Goal: Task Accomplishment & Management: Complete application form

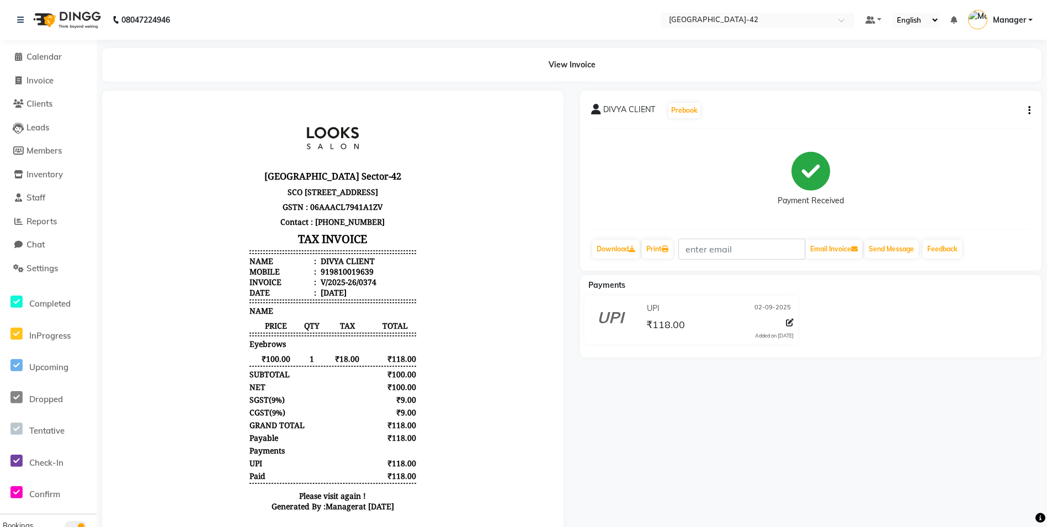
click at [40, 66] on li "Calendar" at bounding box center [48, 57] width 97 height 24
click at [43, 57] on span "Calendar" at bounding box center [44, 56] width 35 height 10
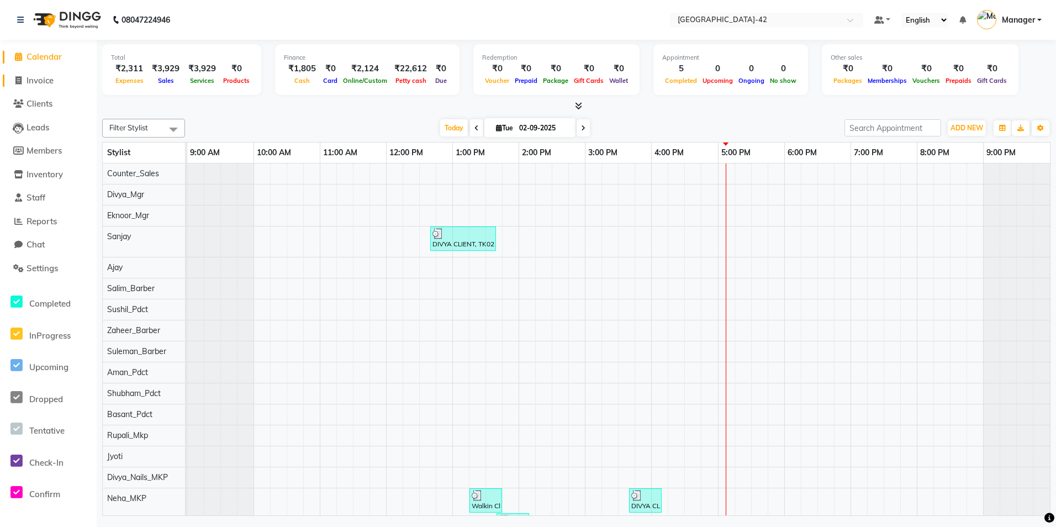
click at [39, 82] on span "Invoice" at bounding box center [40, 80] width 27 height 10
select select "8692"
select select "service"
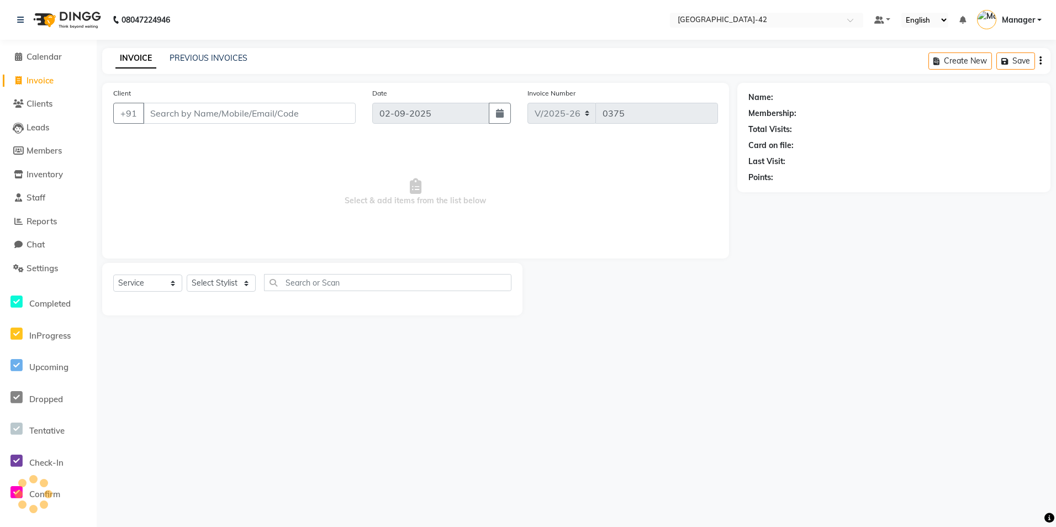
click at [163, 115] on input "Client" at bounding box center [249, 113] width 213 height 21
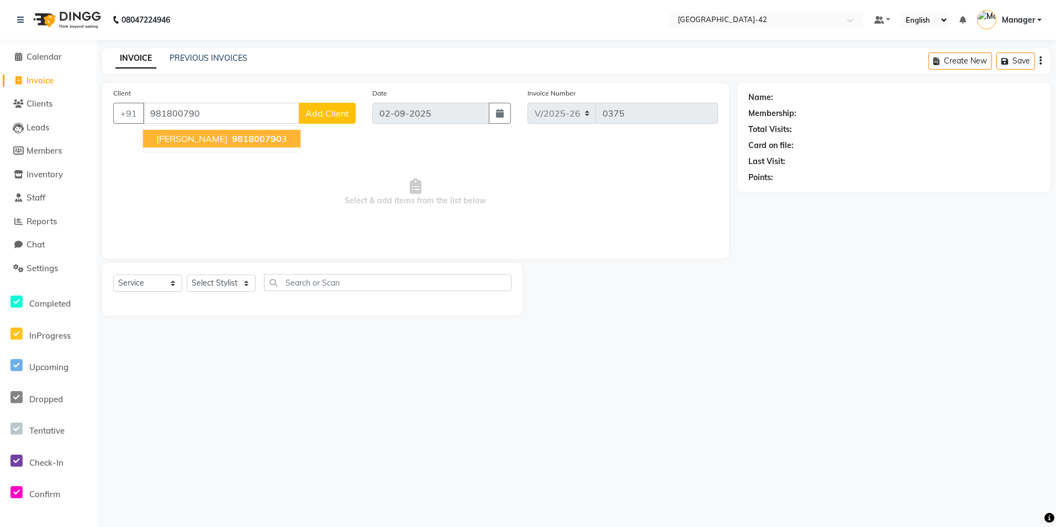
drag, startPoint x: 189, startPoint y: 143, endPoint x: 188, endPoint y: 135, distance: 7.8
click at [189, 142] on span "[PERSON_NAME]" at bounding box center [191, 138] width 71 height 11
type input "9818007903"
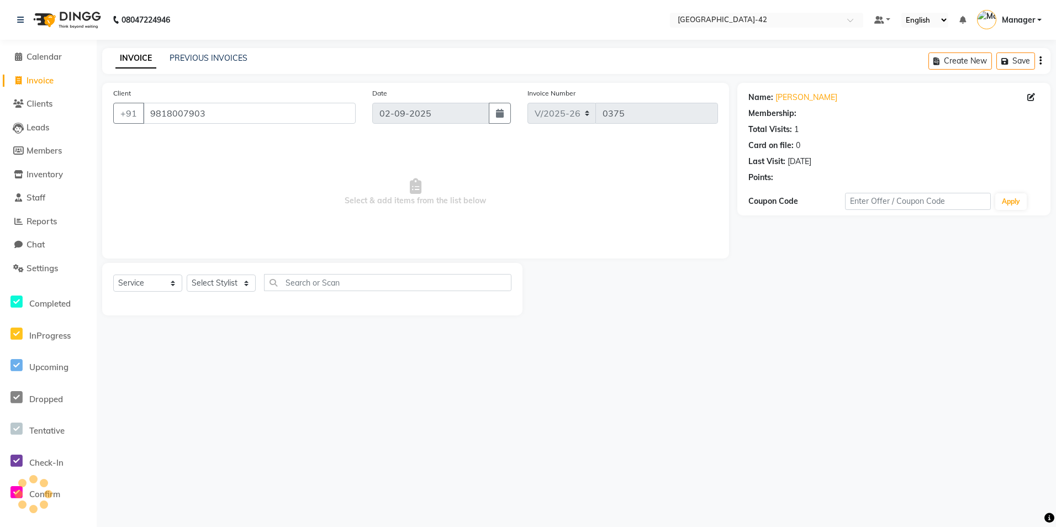
select select "1: Object"
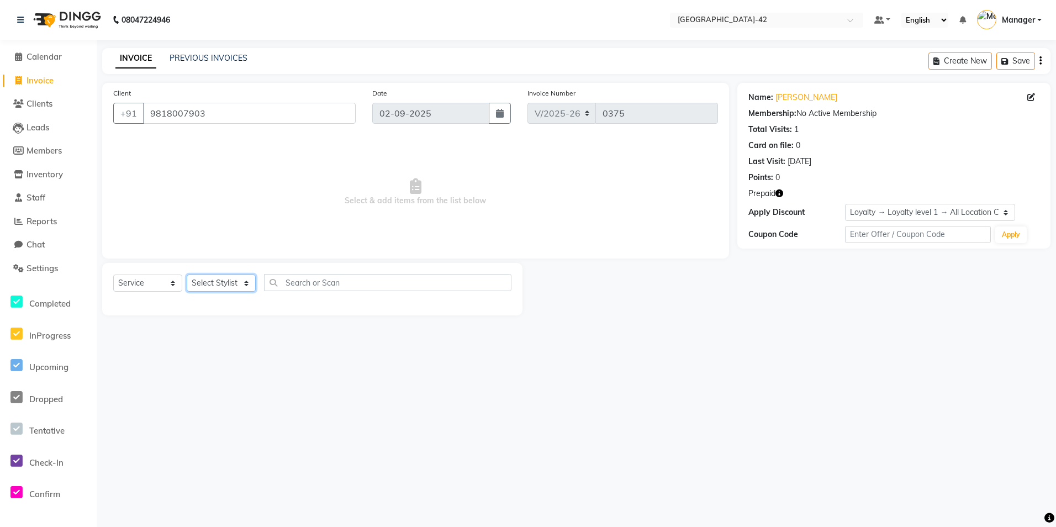
click at [237, 283] on select "Select Stylist Ajay Aman_Pdct Amjad_asst Ankit_asst Asif_BRB Basant_Pdct Counte…" at bounding box center [221, 282] width 69 height 17
select select "87971"
click at [187, 274] on select "Select Stylist Ajay Aman_Pdct Amjad_asst Ankit_asst Asif_BRB Basant_Pdct Counte…" at bounding box center [221, 282] width 69 height 17
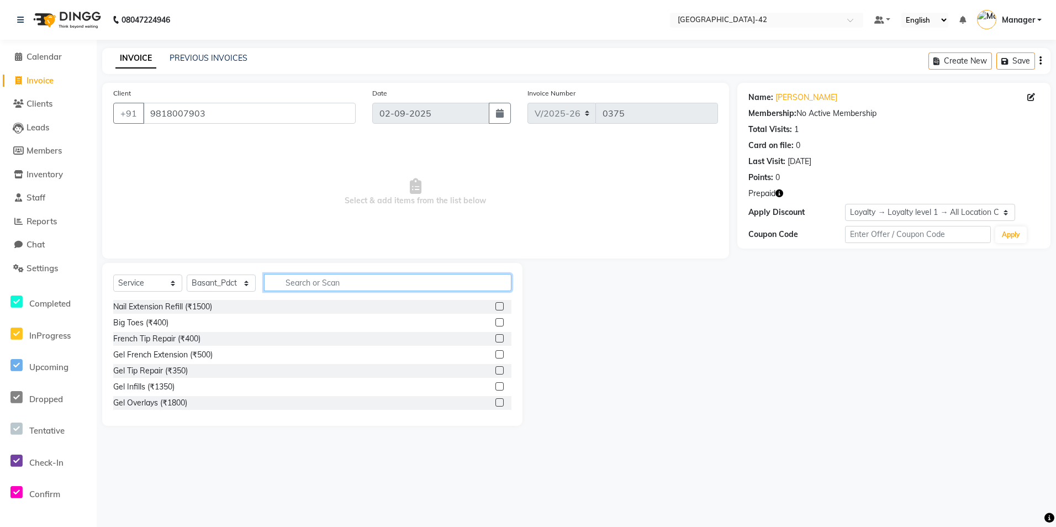
click at [285, 274] on input "text" at bounding box center [387, 282] width 247 height 17
click at [340, 277] on input "text" at bounding box center [387, 282] width 247 height 17
type input "he"
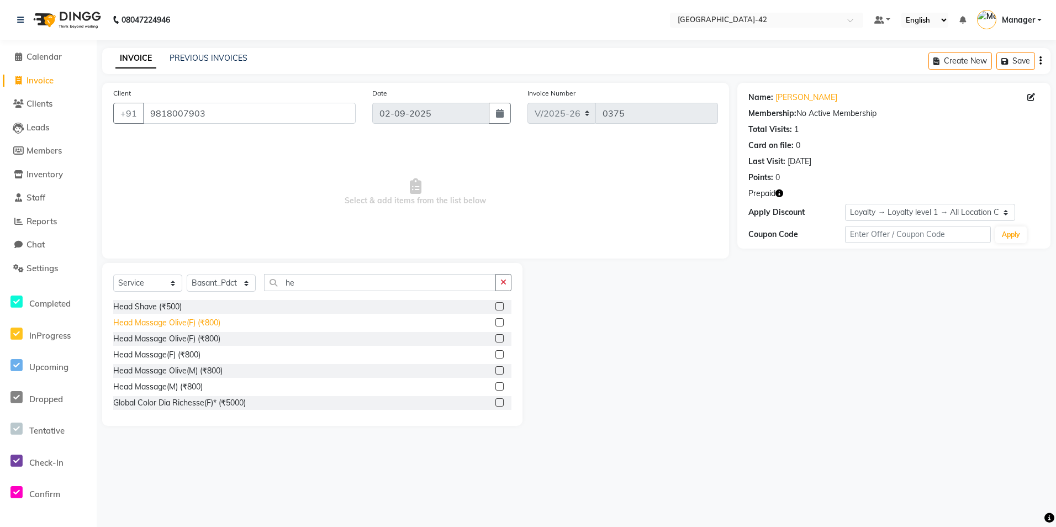
click at [171, 324] on div "Head Massage Olive(F) (₹800)" at bounding box center [166, 323] width 107 height 12
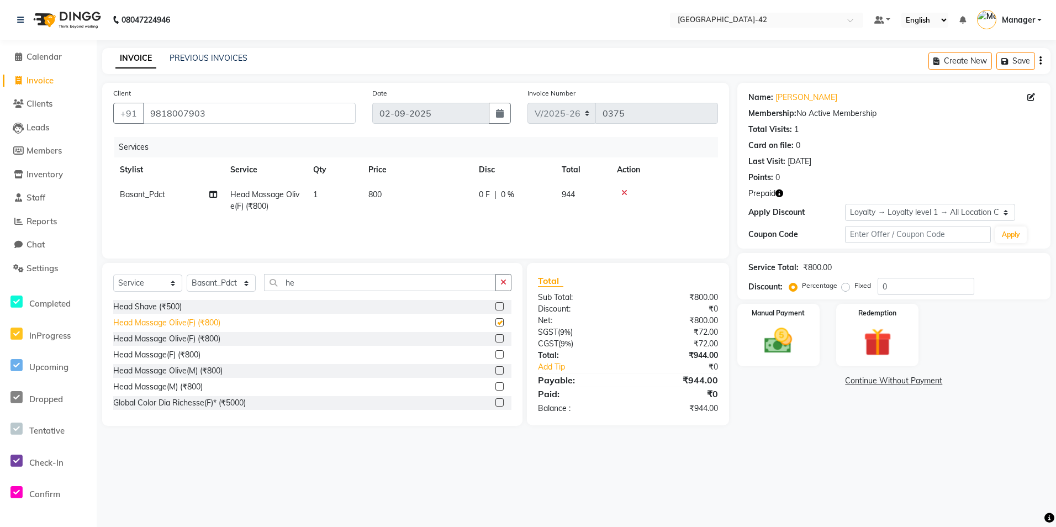
checkbox input "false"
click at [380, 188] on td "800" at bounding box center [417, 200] width 110 height 36
select select "87971"
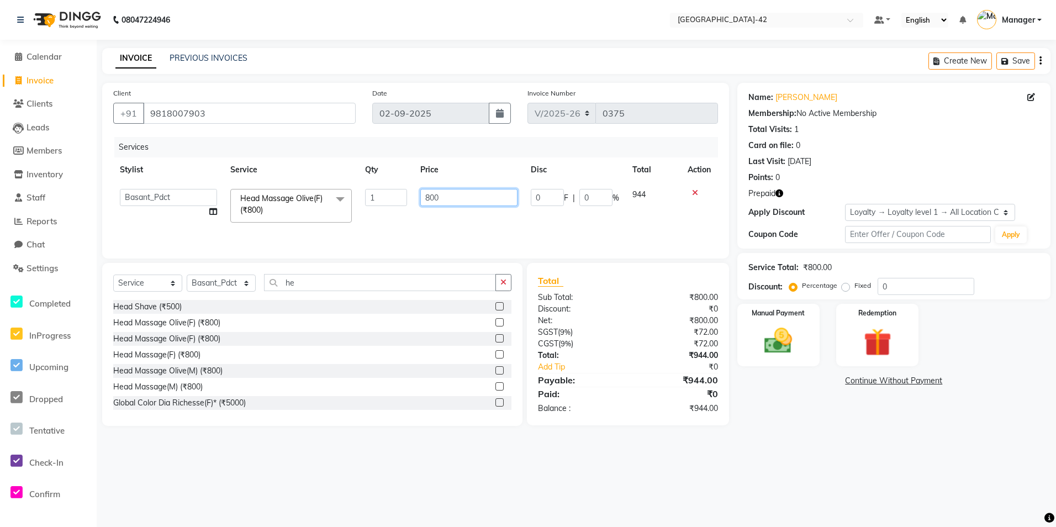
drag, startPoint x: 443, startPoint y: 205, endPoint x: 426, endPoint y: 202, distance: 17.3
click at [426, 202] on input "800" at bounding box center [468, 197] width 97 height 17
type input "1000"
click at [747, 438] on main "INVOICE PREVIOUS INVOICES Create New Save Client [PHONE_NUMBER] Date [DATE] Inv…" at bounding box center [576, 245] width 959 height 394
click at [789, 349] on img at bounding box center [778, 340] width 47 height 33
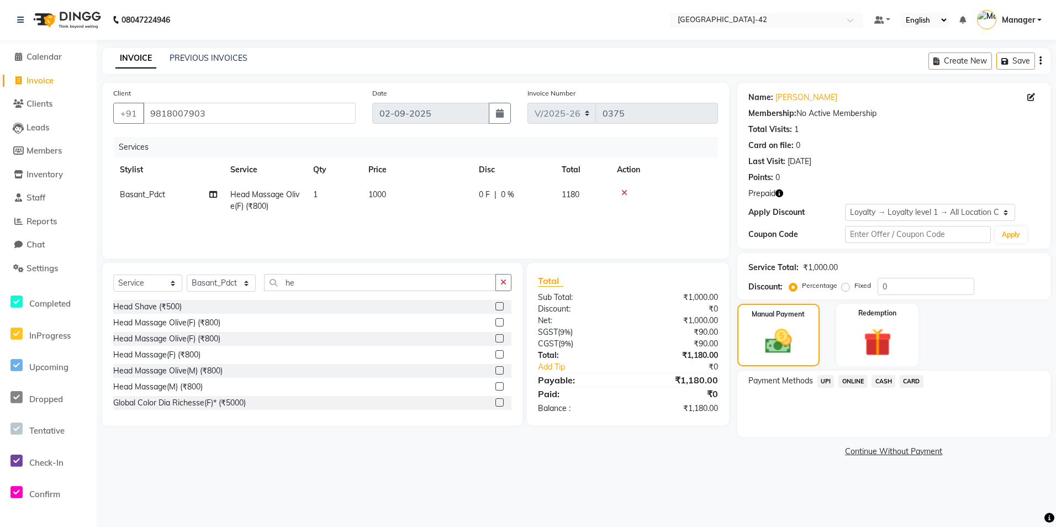
click at [915, 381] on span "CARD" at bounding box center [912, 381] width 24 height 13
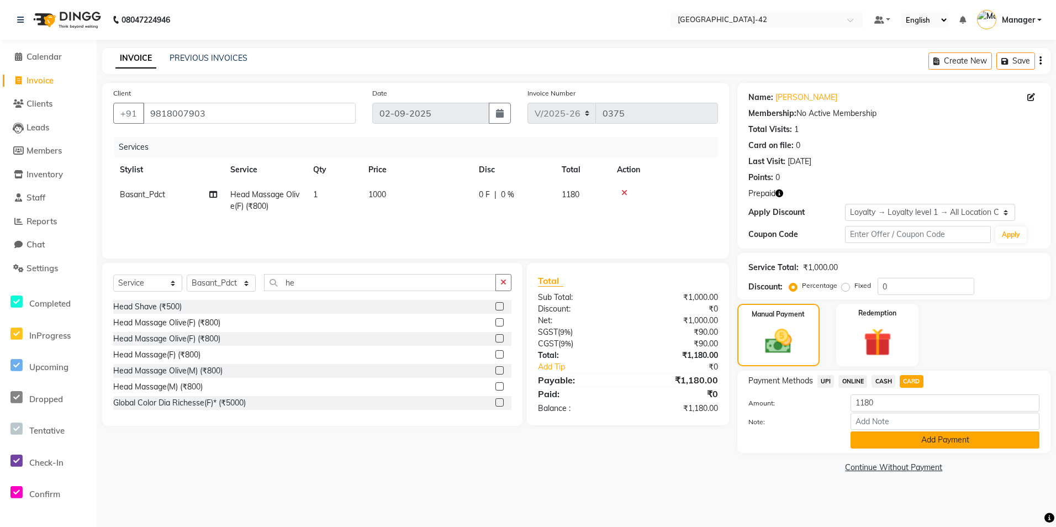
click at [876, 442] on button "Add Payment" at bounding box center [944, 439] width 189 height 17
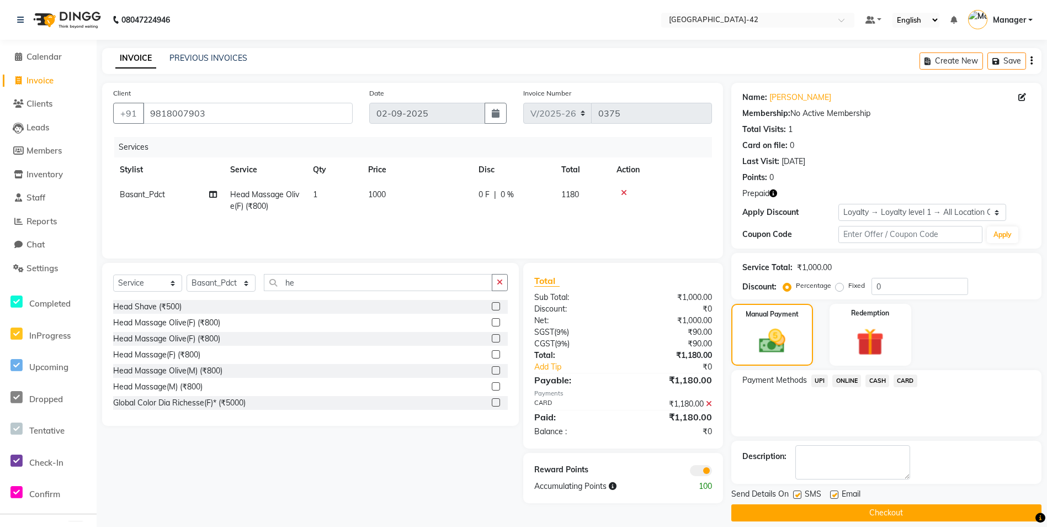
click at [834, 510] on button "Checkout" at bounding box center [887, 512] width 310 height 17
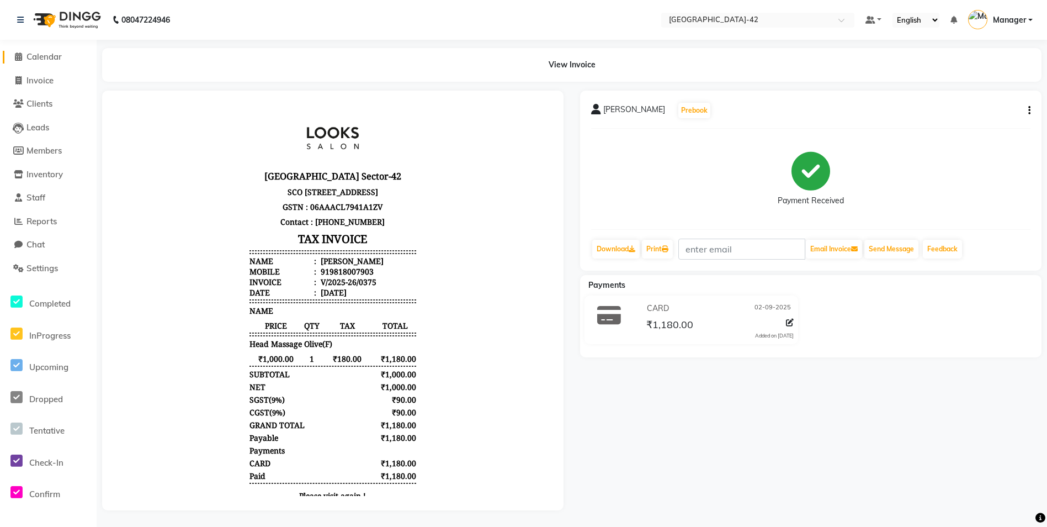
click at [32, 62] on link "Calendar" at bounding box center [48, 57] width 91 height 13
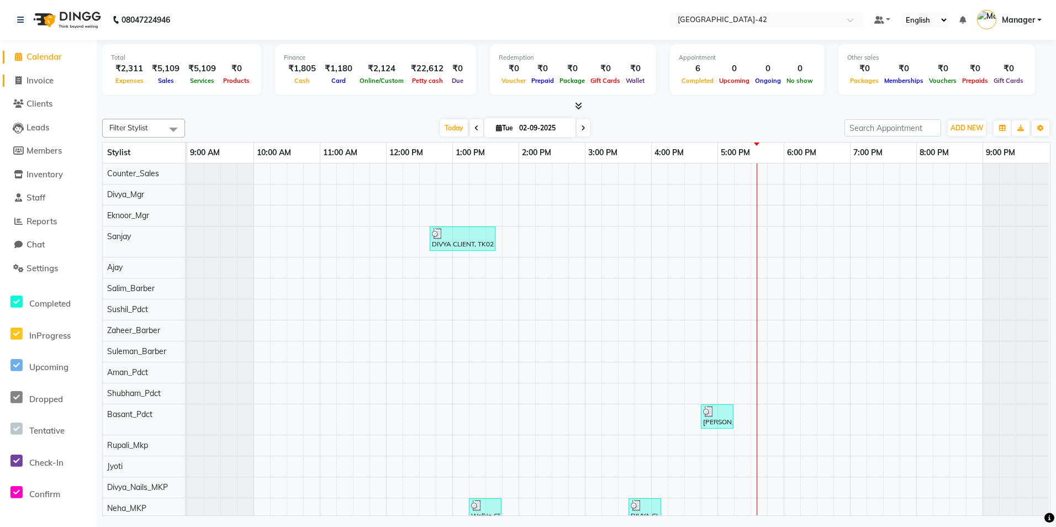
click at [35, 84] on span "Invoice" at bounding box center [40, 80] width 27 height 10
select select "8692"
select select "service"
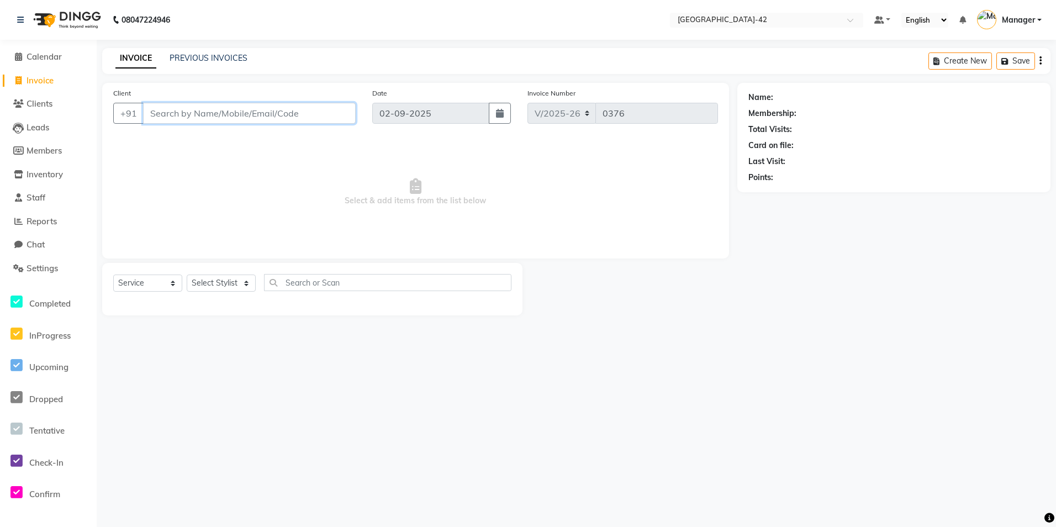
click at [257, 122] on input "Client" at bounding box center [249, 113] width 213 height 21
click at [263, 119] on input "Client" at bounding box center [249, 113] width 213 height 21
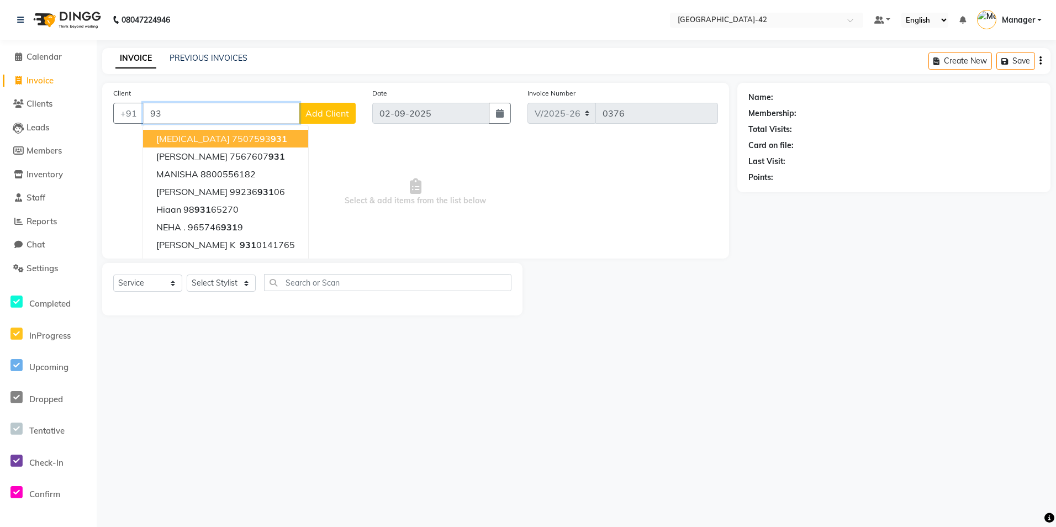
type input "9"
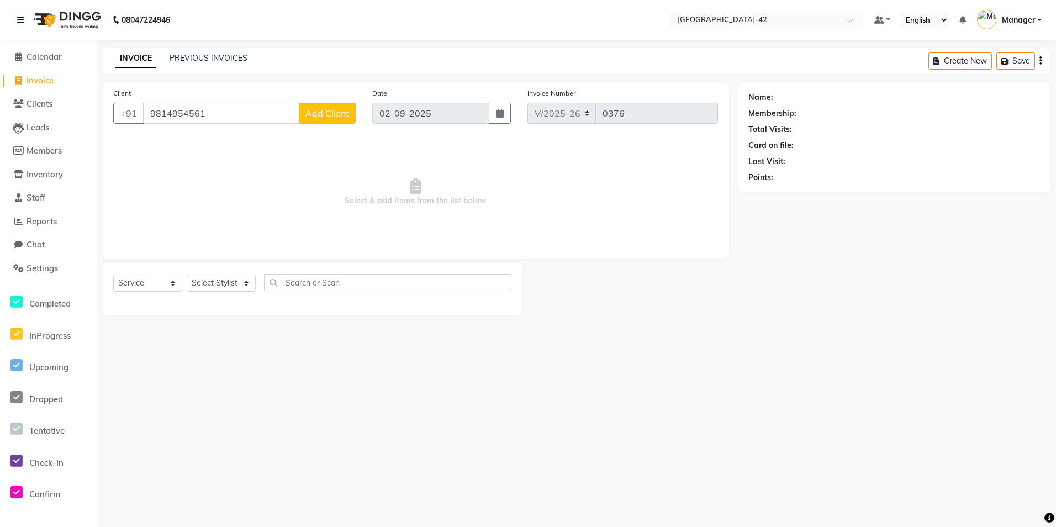
drag, startPoint x: 562, startPoint y: 206, endPoint x: 561, endPoint y: 213, distance: 6.6
click at [562, 207] on span "Select & add items from the list below" at bounding box center [415, 192] width 605 height 110
click at [218, 125] on div "Client [PHONE_NUMBER] Add Client" at bounding box center [234, 109] width 259 height 45
drag, startPoint x: 213, startPoint y: 115, endPoint x: 81, endPoint y: 119, distance: 132.6
click at [81, 119] on app-home "08047224946 Select Location × [GEOGRAPHIC_DATA] Sector-42 Default Panel My Pane…" at bounding box center [528, 166] width 1056 height 332
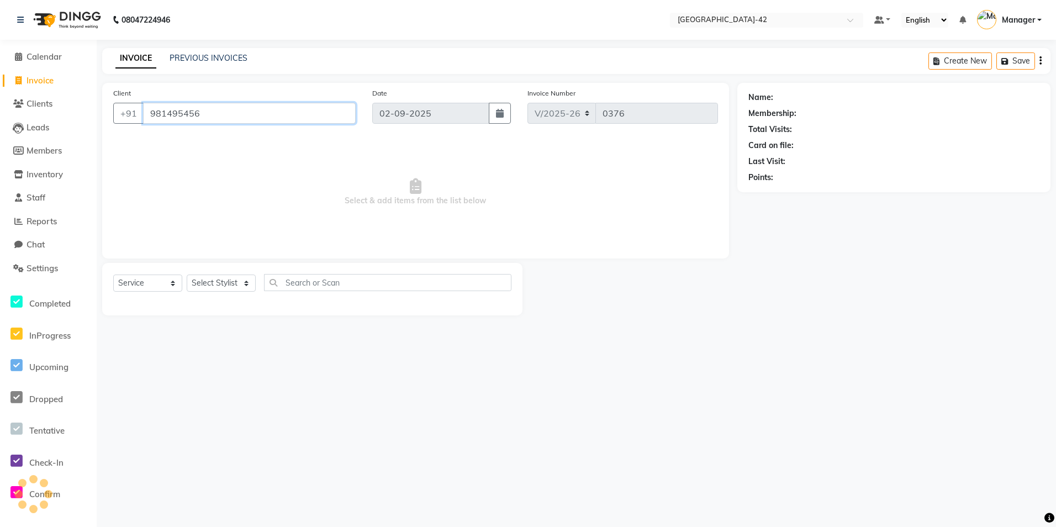
type input "9814954561"
click at [332, 117] on span "Add Client" at bounding box center [327, 113] width 44 height 11
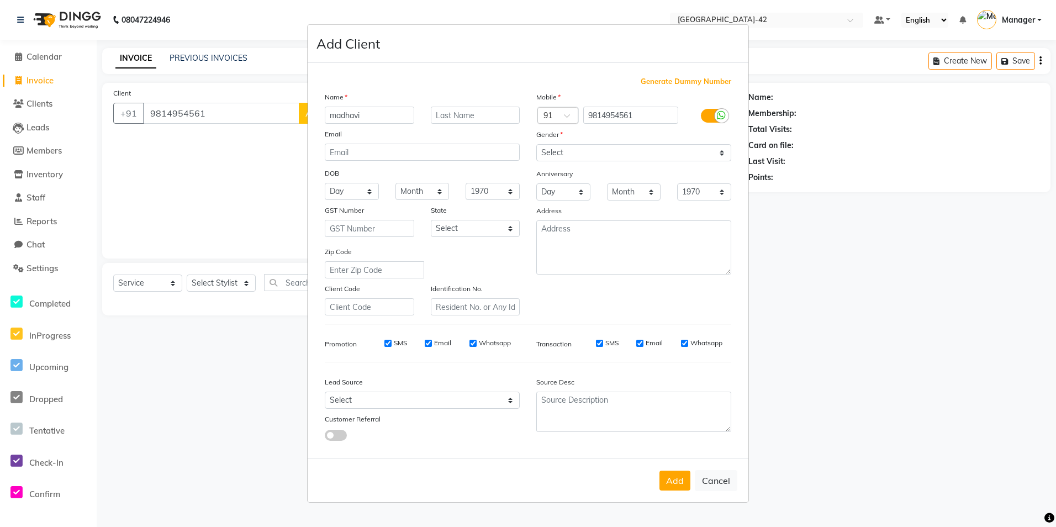
type input "madhavi"
type input "kaur"
click at [564, 152] on select "Select [DEMOGRAPHIC_DATA] [DEMOGRAPHIC_DATA] Other Prefer Not To Say" at bounding box center [633, 152] width 195 height 17
select select "[DEMOGRAPHIC_DATA]"
click at [536, 144] on select "Select [DEMOGRAPHIC_DATA] [DEMOGRAPHIC_DATA] Other Prefer Not To Say" at bounding box center [633, 152] width 195 height 17
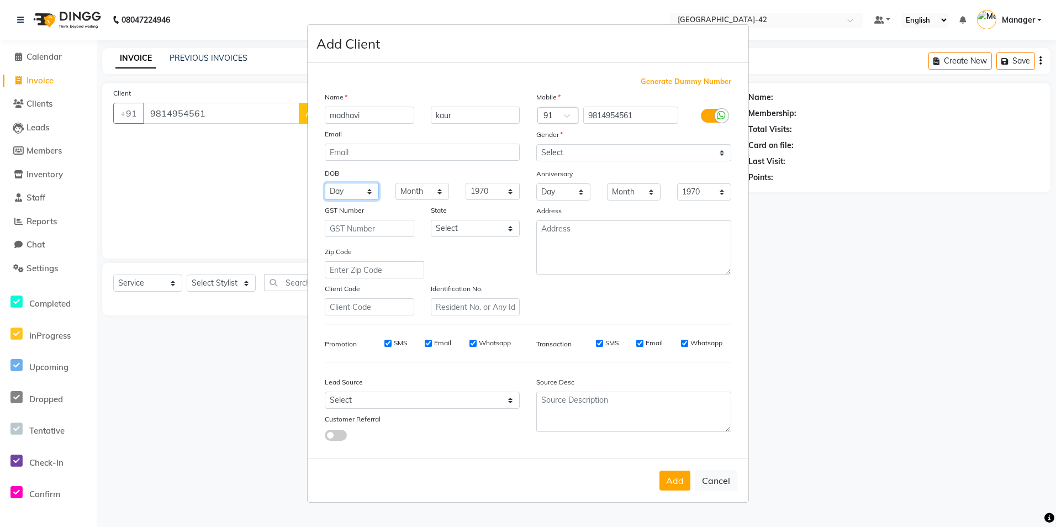
click at [362, 199] on select "Day 01 02 03 04 05 06 07 08 09 10 11 12 13 14 15 16 17 18 19 20 21 22 23 24 25 …" at bounding box center [352, 191] width 54 height 17
select select "13"
click at [325, 183] on select "Day 01 02 03 04 05 06 07 08 09 10 11 12 13 14 15 16 17 18 19 20 21 22 23 24 25 …" at bounding box center [352, 191] width 54 height 17
click at [438, 190] on select "Month January February March April May June July August September October Novem…" at bounding box center [422, 191] width 54 height 17
select select "01"
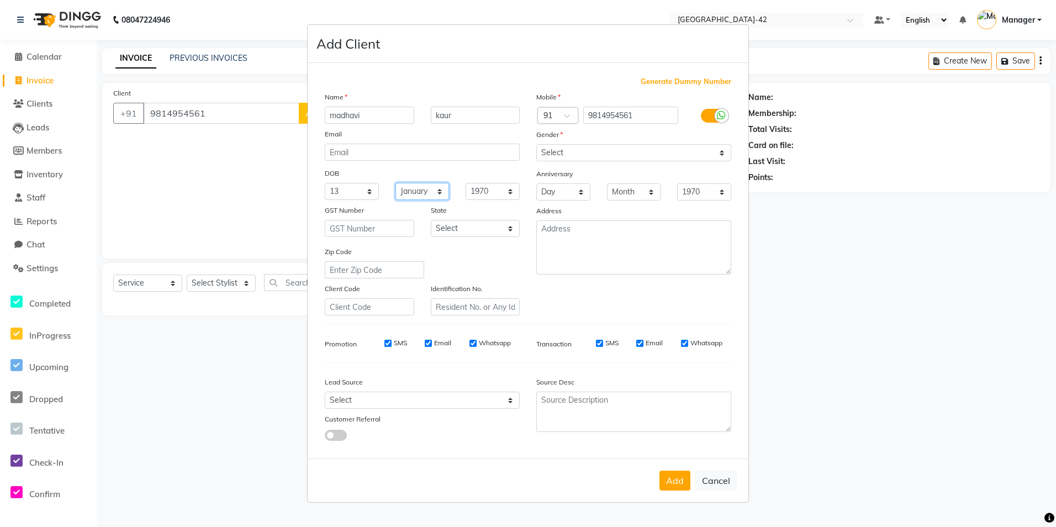
click at [395, 183] on select "Month January February March April May June July August September October Novem…" at bounding box center [422, 191] width 54 height 17
click at [679, 488] on button "Add" at bounding box center [674, 480] width 31 height 20
select select
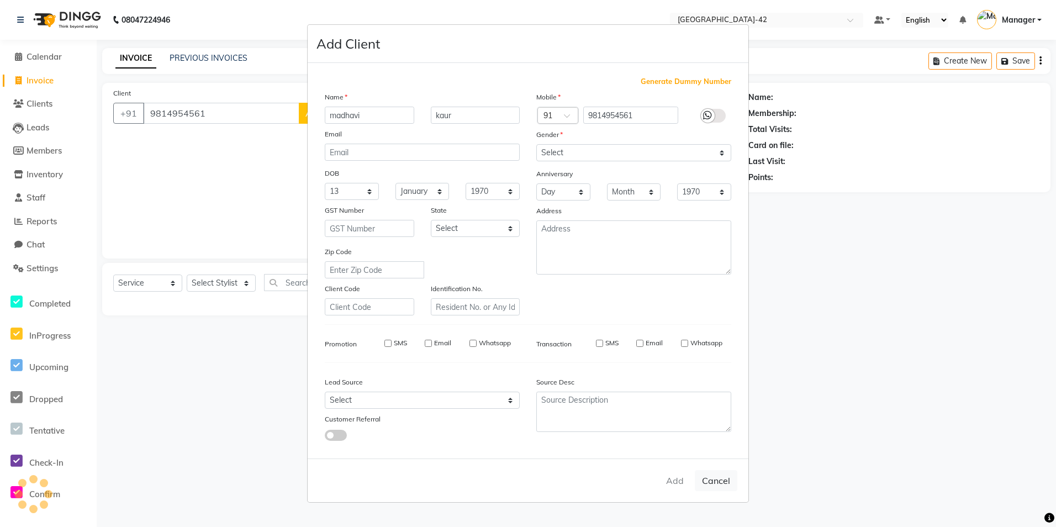
select select
checkbox input "false"
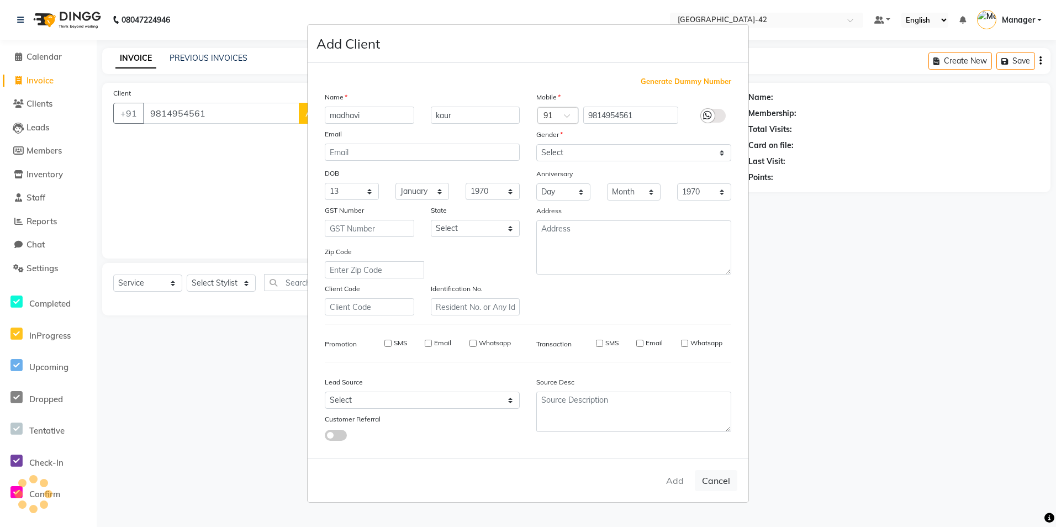
checkbox input "false"
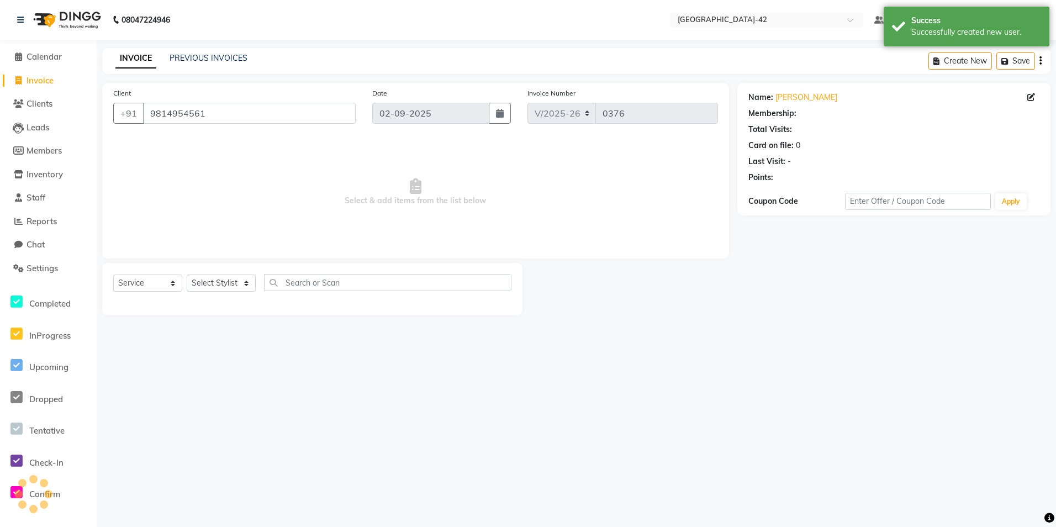
select select "1: Object"
click at [769, 385] on div "08047224946 Select Location × [GEOGRAPHIC_DATA] Sector-42 Default Panel My Pane…" at bounding box center [528, 263] width 1056 height 527
click at [223, 289] on select "Select Stylist Ajay Aman_Pdct Amjad_asst Ankit_asst Asif_BRB Basant_Pdct Counte…" at bounding box center [221, 282] width 69 height 17
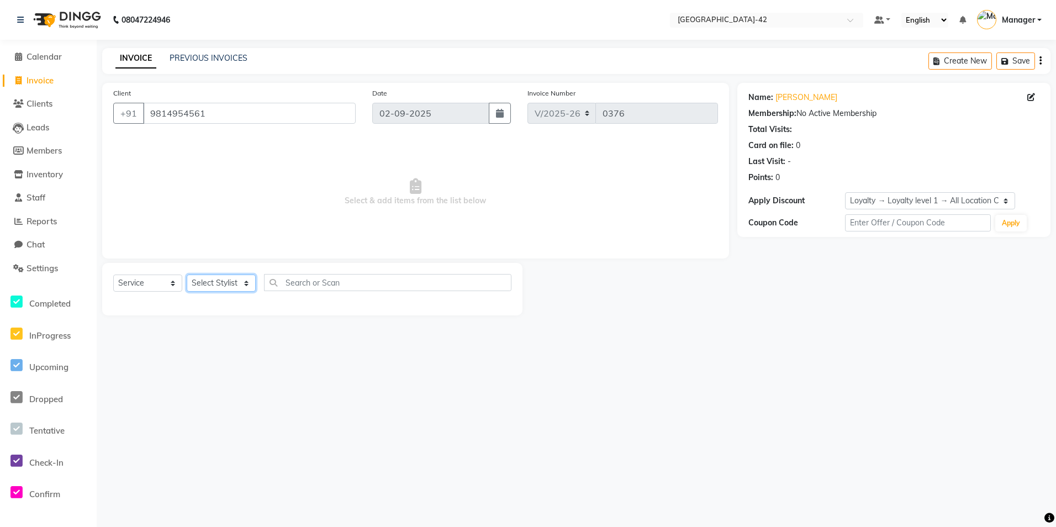
select select "88343"
click at [187, 274] on select "Select Stylist Ajay Aman_Pdct Amjad_asst Ankit_asst Asif_BRB Basant_Pdct Counte…" at bounding box center [221, 282] width 69 height 17
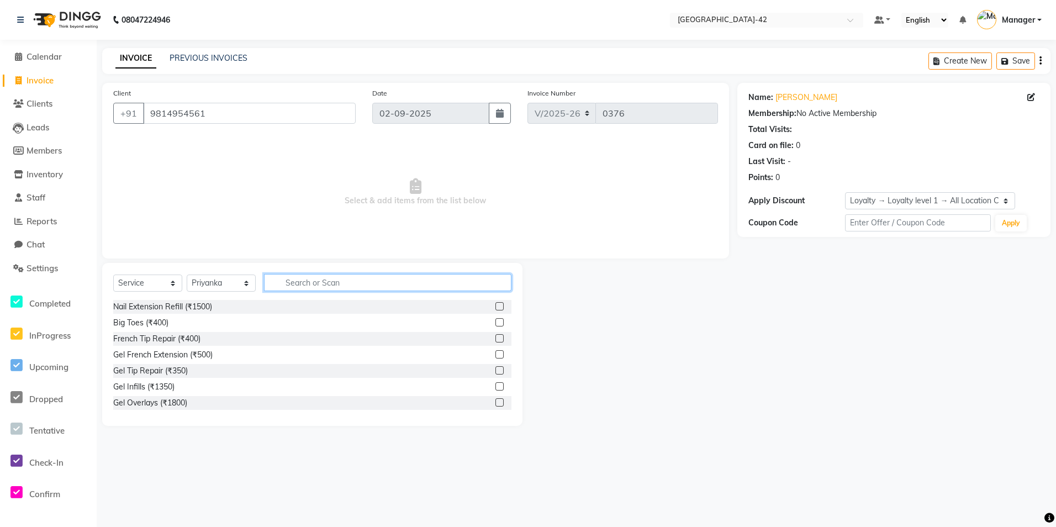
click at [313, 287] on input "text" at bounding box center [387, 282] width 247 height 17
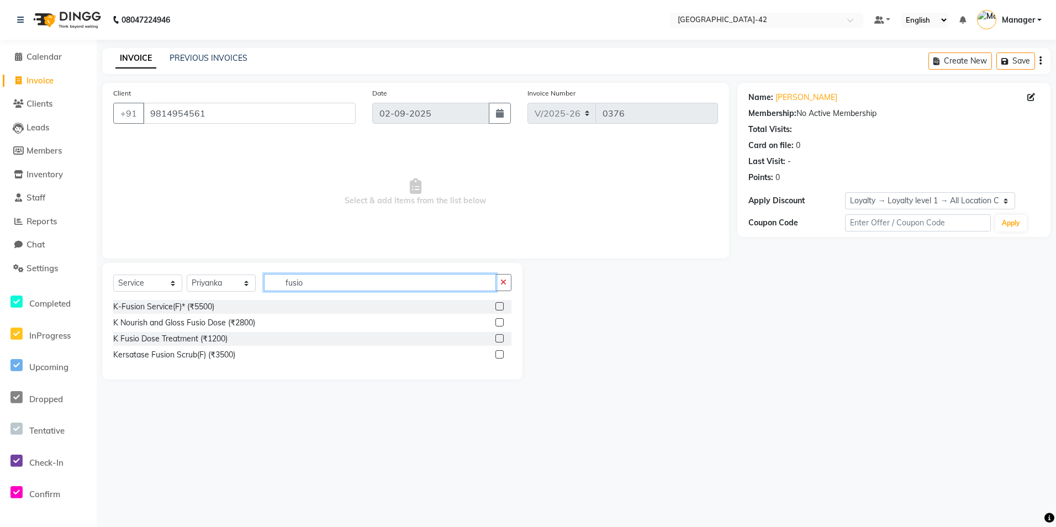
type input "fusio"
click at [129, 329] on div "K Nourish and Gloss Fusio Dose (₹2800)" at bounding box center [312, 323] width 398 height 14
click at [126, 329] on div "K Nourish and Gloss Fusio Dose (₹2800)" at bounding box center [312, 323] width 398 height 14
click at [501, 321] on label at bounding box center [499, 322] width 8 height 8
click at [501, 321] on input "checkbox" at bounding box center [498, 322] width 7 height 7
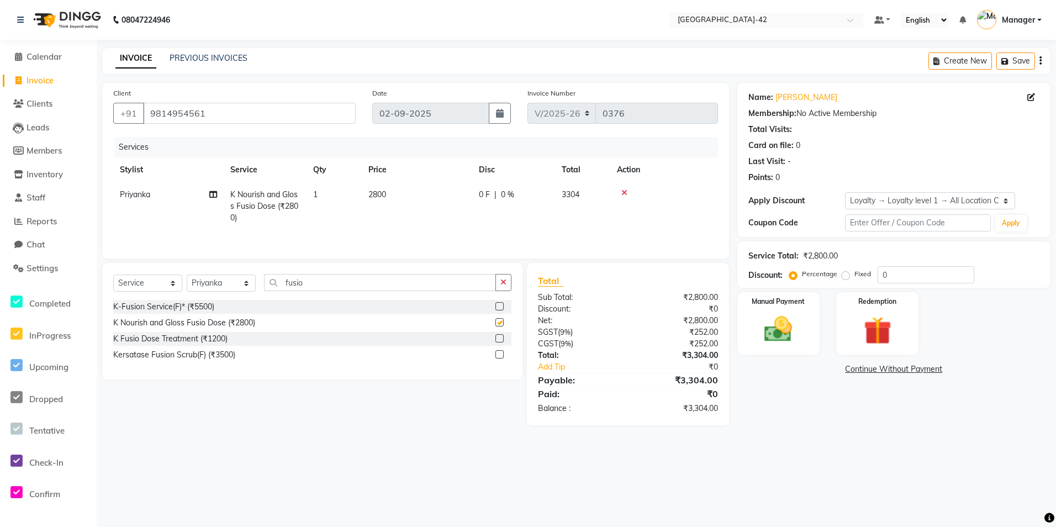
checkbox input "false"
drag, startPoint x: 336, startPoint y: 288, endPoint x: 296, endPoint y: 288, distance: 39.8
click at [296, 288] on input "fusio" at bounding box center [380, 282] width 232 height 17
click at [239, 280] on select "Select Stylist Ajay Aman_Pdct Amjad_asst Ankit_asst Asif_BRB Basant_Pdct Counte…" at bounding box center [221, 282] width 69 height 17
click at [207, 195] on td "Priyanka" at bounding box center [168, 206] width 110 height 48
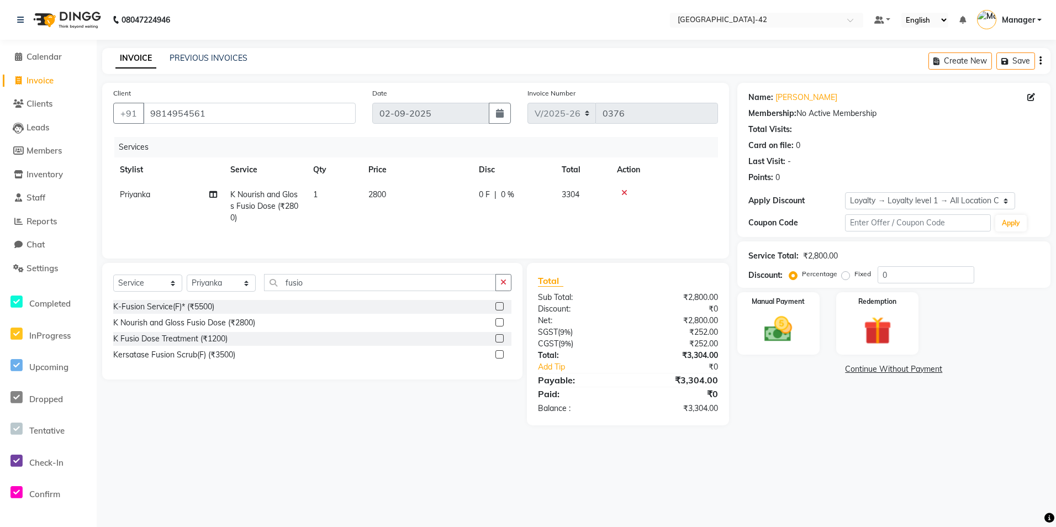
select select "88343"
click at [213, 216] on span at bounding box center [213, 212] width 8 height 12
click at [187, 204] on select "Ajay Aman_Pdct Amjad_asst Ankit_asst Asif_BRB Basant_Pdct Counter_Sales Divya_M…" at bounding box center [168, 197] width 97 height 17
select select "90268"
click at [258, 285] on div "Select Service Product Membership Package Voucher Prepaid Gift Card Select Styl…" at bounding box center [312, 287] width 398 height 26
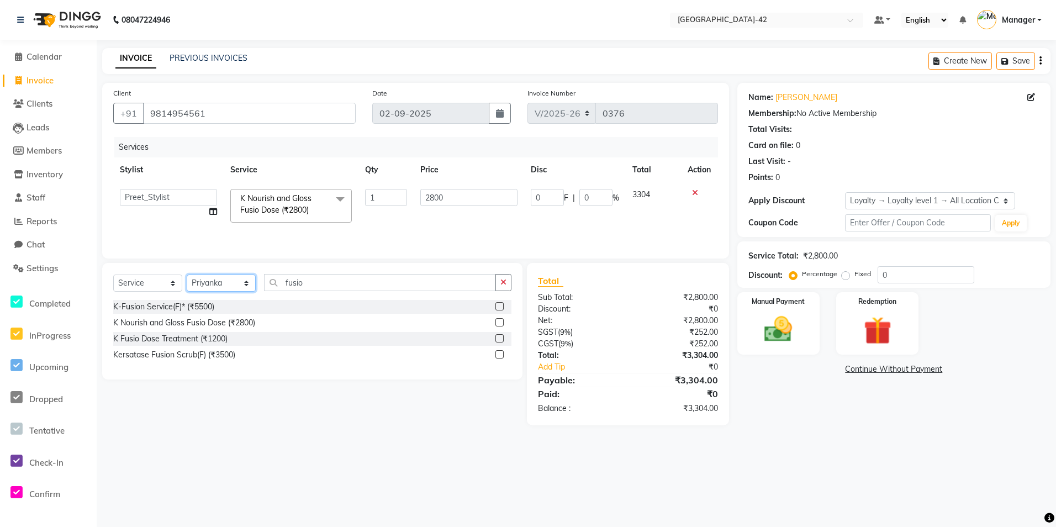
click at [245, 279] on select "Select Stylist Ajay Aman_Pdct Amjad_asst Ankit_asst Asif_BRB Basant_Pdct Counte…" at bounding box center [221, 282] width 69 height 17
select select "90268"
click at [187, 274] on select "Select Stylist Ajay Aman_Pdct Amjad_asst Ankit_asst Asif_BRB Basant_Pdct Counte…" at bounding box center [221, 282] width 69 height 17
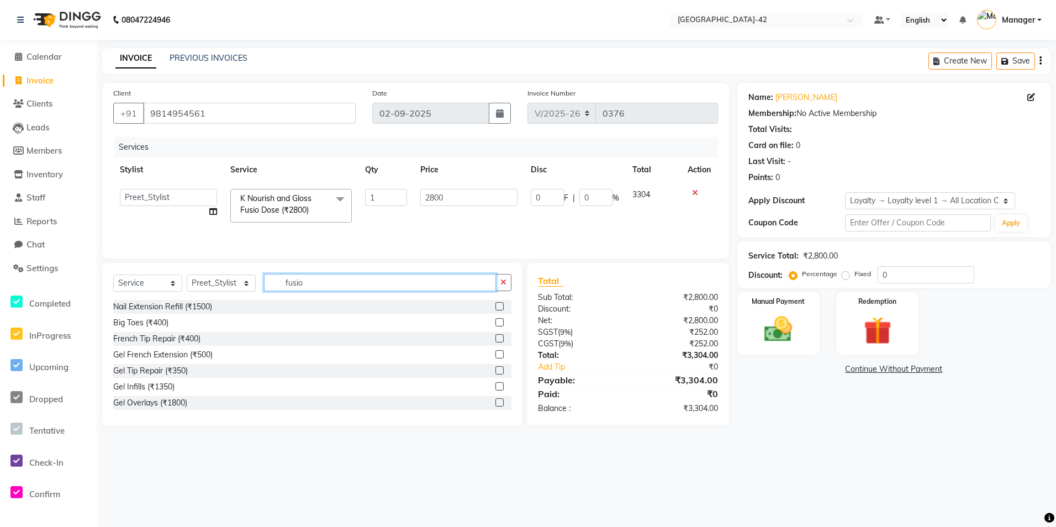
click at [353, 278] on input "fusio" at bounding box center [380, 282] width 232 height 17
drag, startPoint x: 300, startPoint y: 293, endPoint x: 285, endPoint y: 295, distance: 15.1
click at [285, 295] on div "Select Service Product Membership Package Voucher Prepaid Gift Card Select Styl…" at bounding box center [312, 287] width 398 height 26
type input "CUT"
click at [143, 397] on div "Cr.Stylist Cut(F) (₹2000)" at bounding box center [155, 403] width 84 height 12
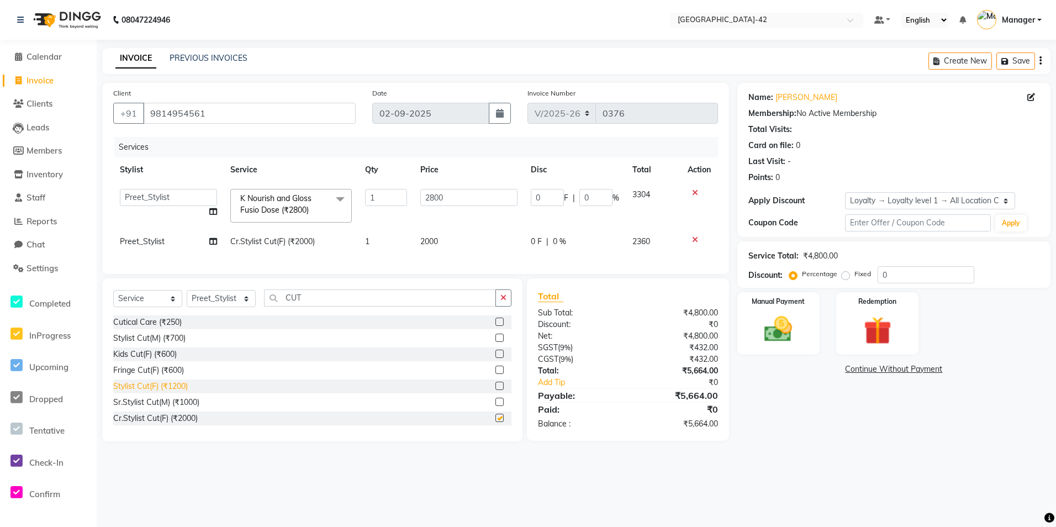
checkbox input "false"
click at [813, 399] on div "Name: [PERSON_NAME] Membership: No Active Membership Total Visits: Card on file…" at bounding box center [897, 262] width 321 height 358
click at [459, 250] on td "2000" at bounding box center [469, 241] width 110 height 25
select select "90268"
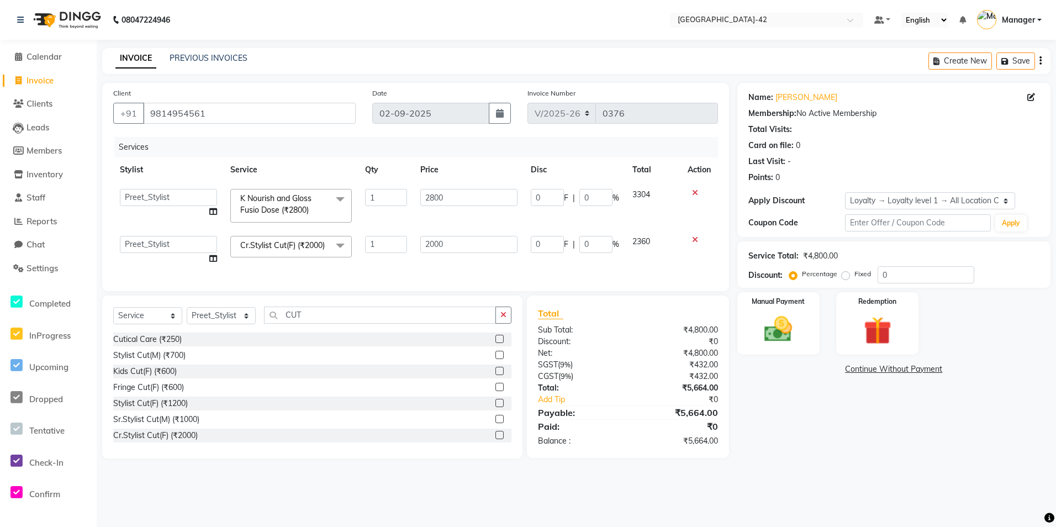
click at [504, 261] on td "2000" at bounding box center [469, 250] width 110 height 42
drag, startPoint x: 463, startPoint y: 200, endPoint x: 409, endPoint y: 202, distance: 54.7
click at [410, 200] on tr "Ajay Aman_Pdct Amjad_asst Ankit_asst Asif_BRB Basant_Pdct Counter_Sales Divya_M…" at bounding box center [415, 205] width 605 height 47
type input "2500"
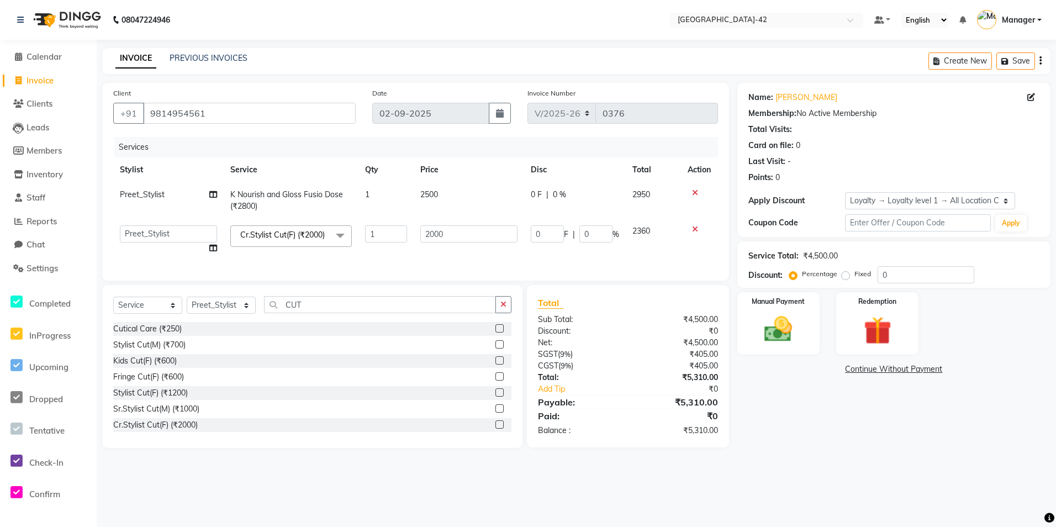
click at [959, 448] on div "Name: [PERSON_NAME] Membership: No Active Membership Total Visits: Card on file…" at bounding box center [897, 265] width 321 height 365
click at [805, 334] on div "Manual Payment" at bounding box center [779, 323] width 86 height 65
click at [820, 369] on span "UPI" at bounding box center [825, 369] width 17 height 13
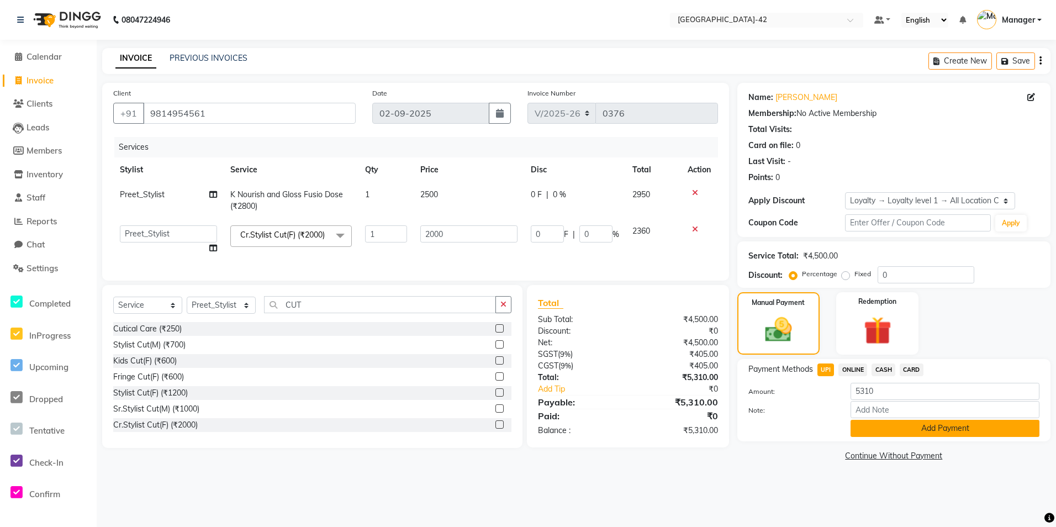
click at [874, 428] on button "Add Payment" at bounding box center [944, 428] width 189 height 17
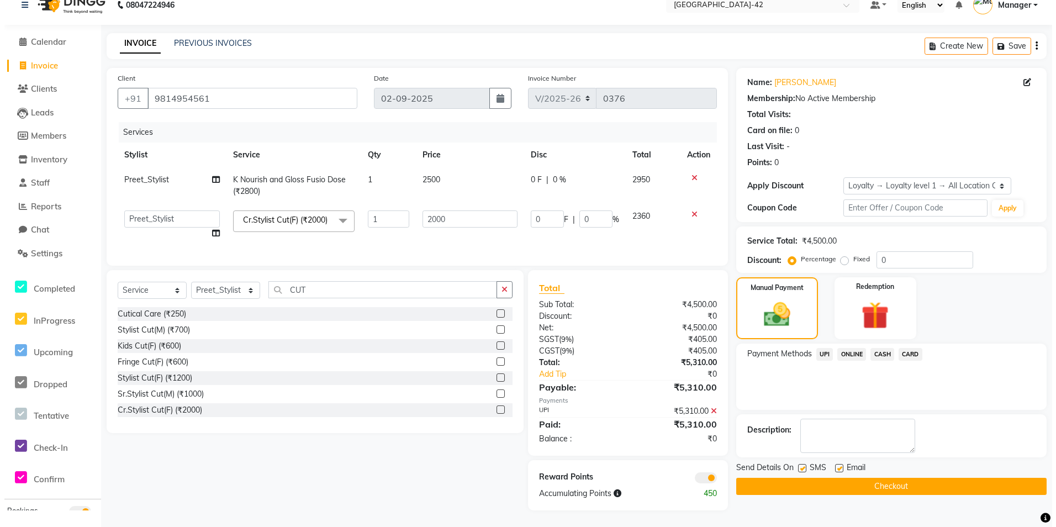
scroll to position [28, 0]
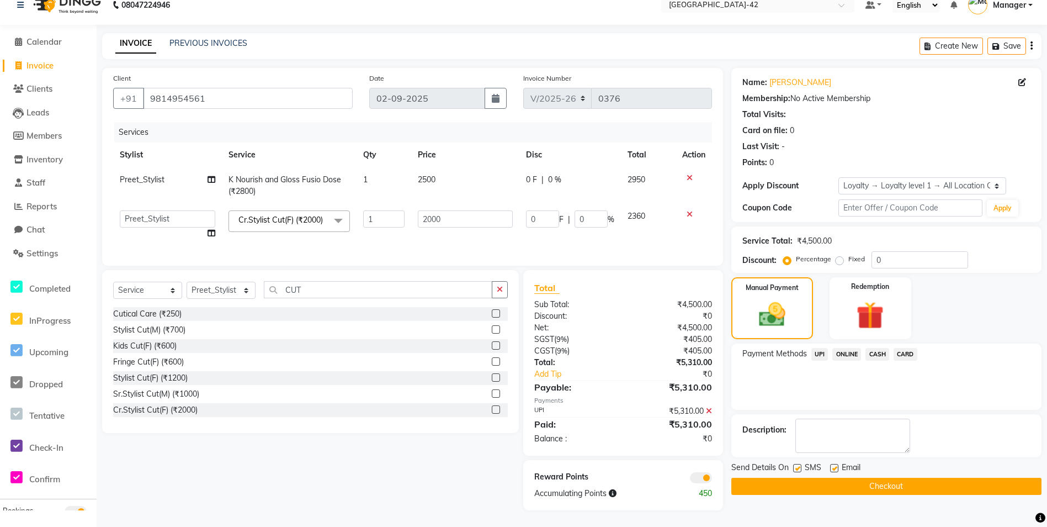
click at [694, 478] on span at bounding box center [701, 477] width 22 height 11
click at [712, 479] on input "checkbox" at bounding box center [712, 479] width 0 height 0
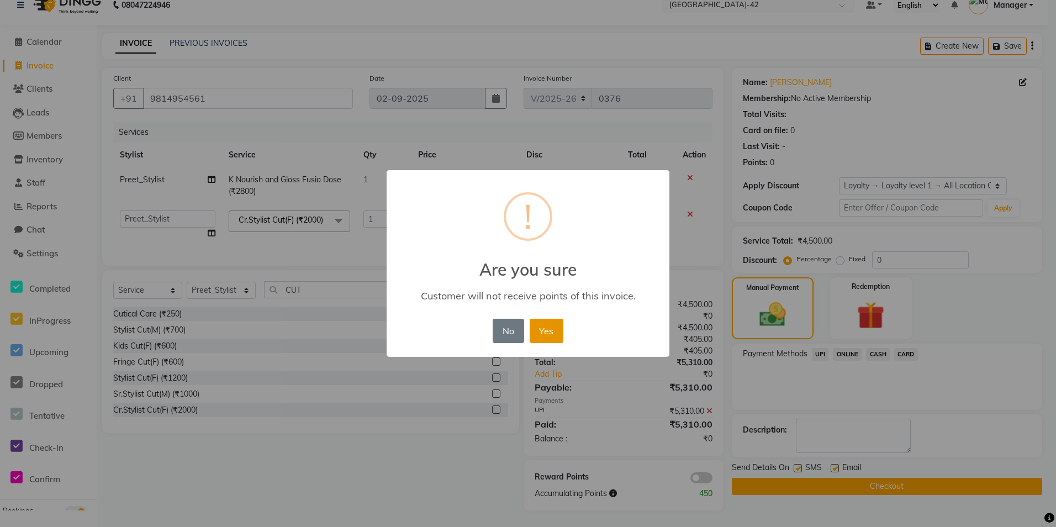
click at [539, 334] on button "Yes" at bounding box center [547, 331] width 34 height 24
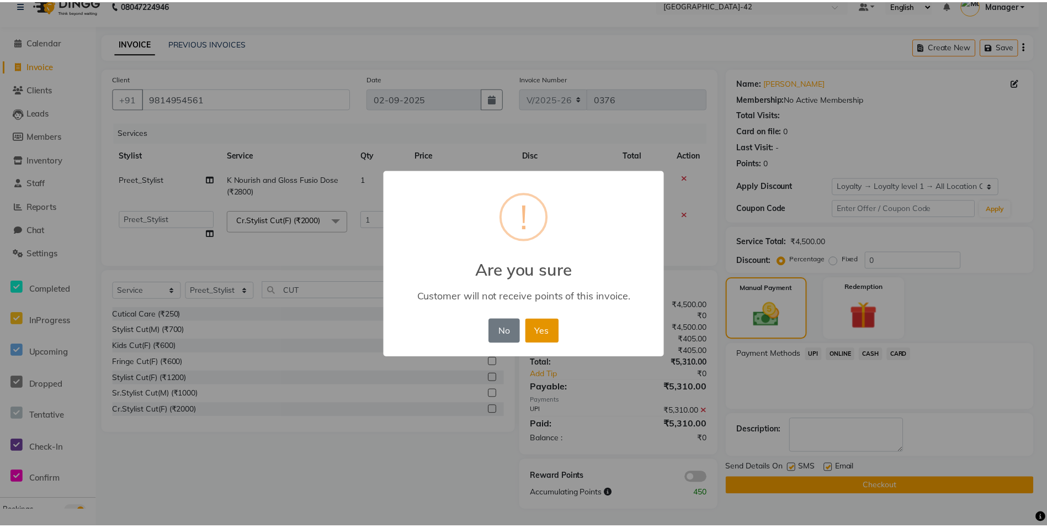
scroll to position [12, 0]
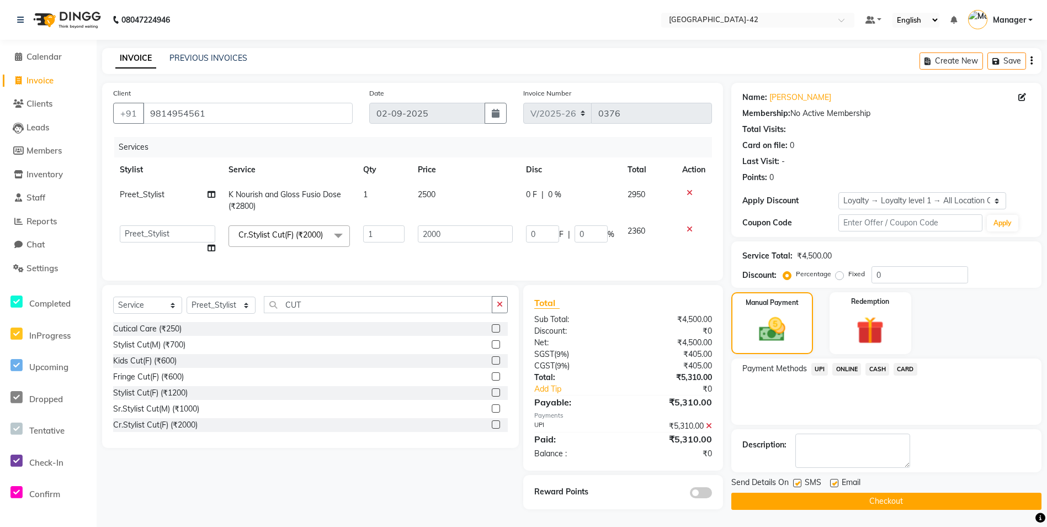
click at [702, 493] on span at bounding box center [701, 492] width 22 height 11
click at [712, 494] on input "checkbox" at bounding box center [712, 494] width 0 height 0
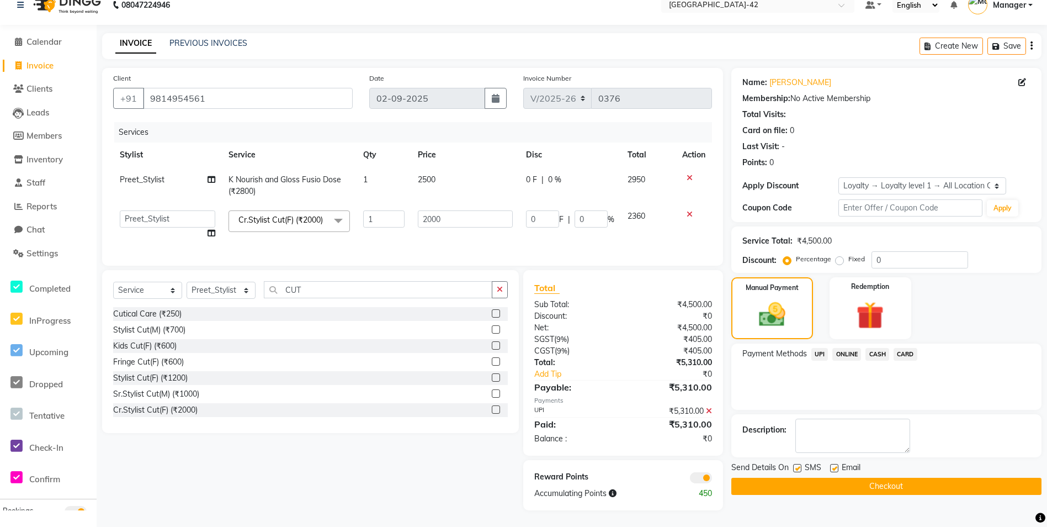
scroll to position [28, 0]
click at [807, 478] on button "Checkout" at bounding box center [887, 486] width 310 height 17
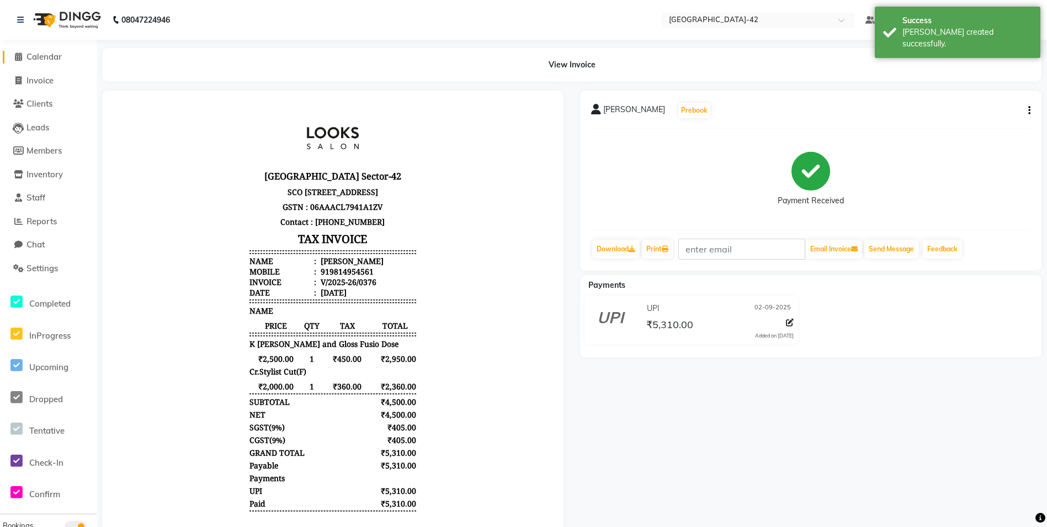
click at [29, 51] on link "Calendar" at bounding box center [48, 57] width 91 height 13
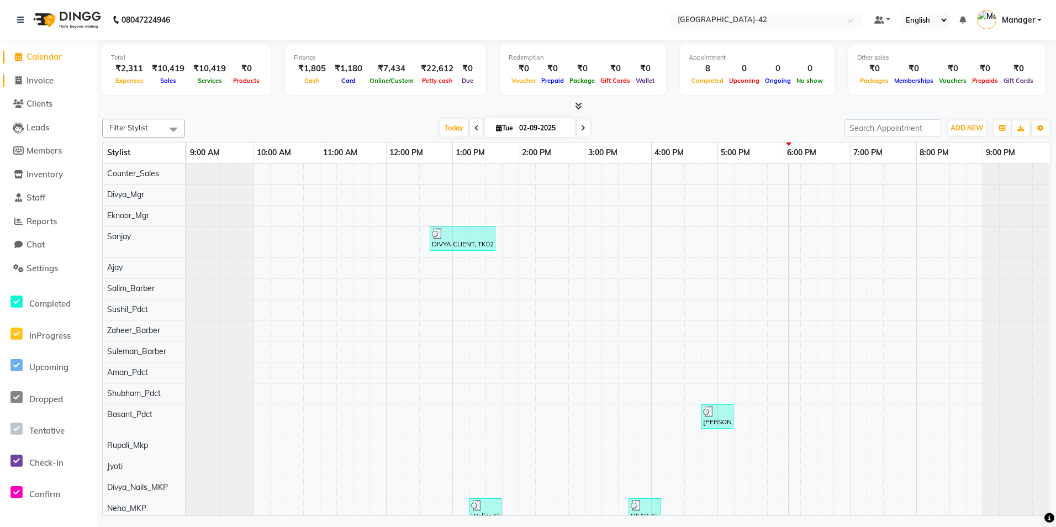
click at [36, 78] on span "Invoice" at bounding box center [40, 80] width 27 height 10
select select "service"
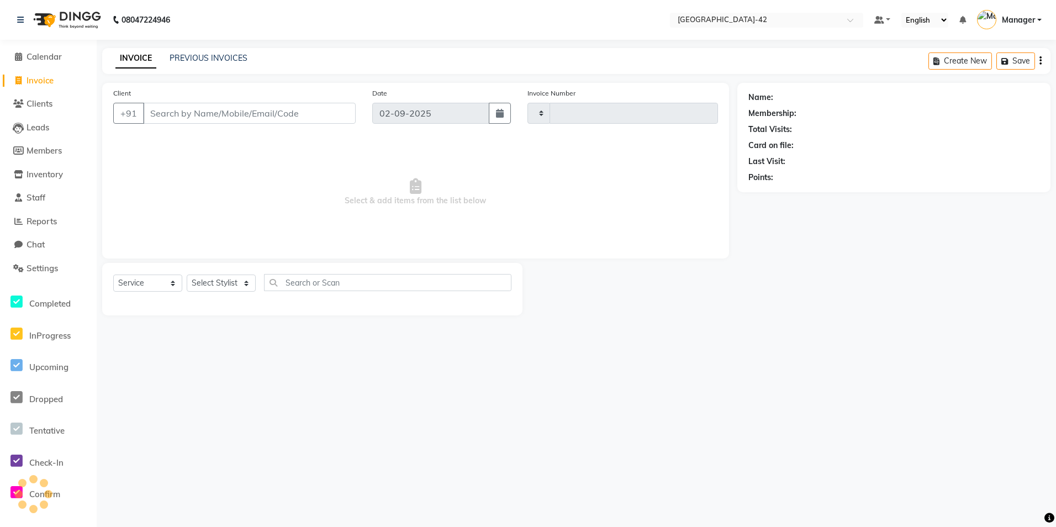
type input "0377"
click at [257, 116] on input "Client" at bounding box center [249, 113] width 213 height 21
select select "8692"
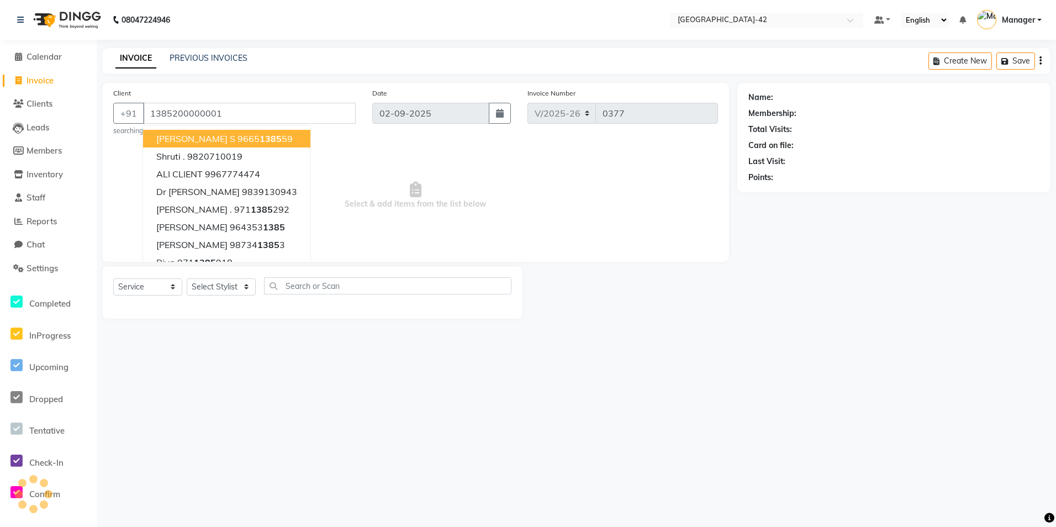
type input "1385200000001"
select select "1: Object"
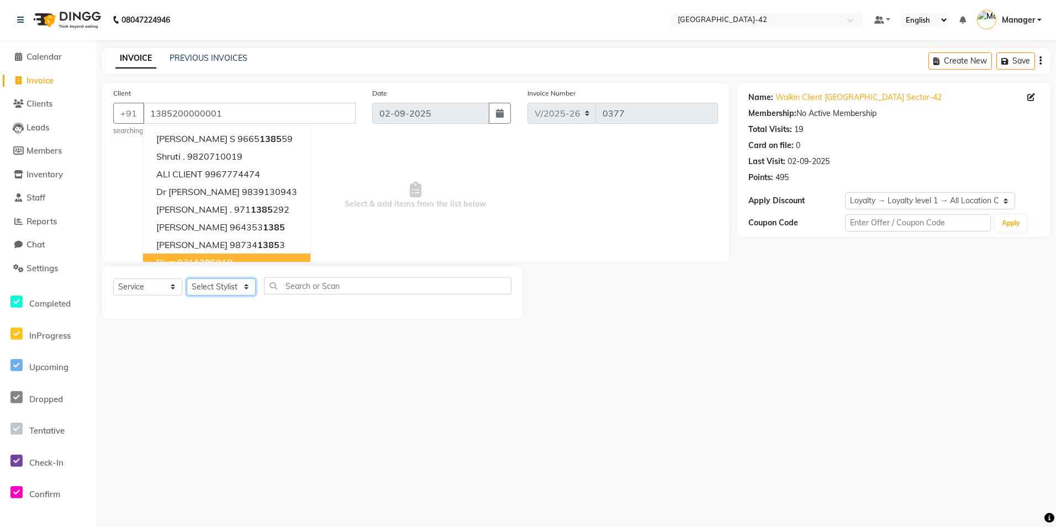
click at [245, 289] on select "Select Stylist Ajay Aman_Pdct Amjad_asst Ankit_asst Asif_BRB Basant_Pdct Counte…" at bounding box center [221, 286] width 69 height 17
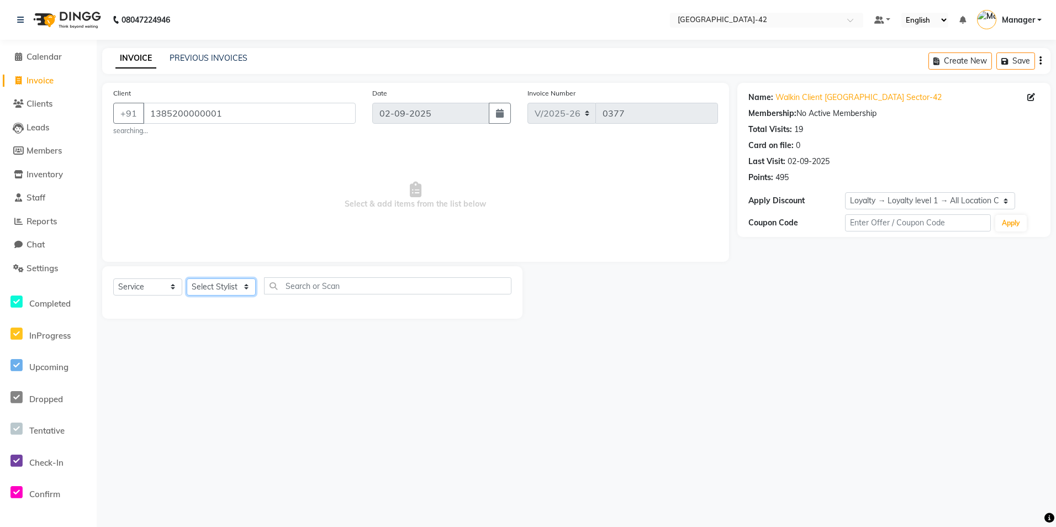
select select "87963"
click at [187, 278] on select "Select Stylist Ajay Aman_Pdct Amjad_asst Ankit_asst Asif_BRB Basant_Pdct Counte…" at bounding box center [221, 286] width 69 height 17
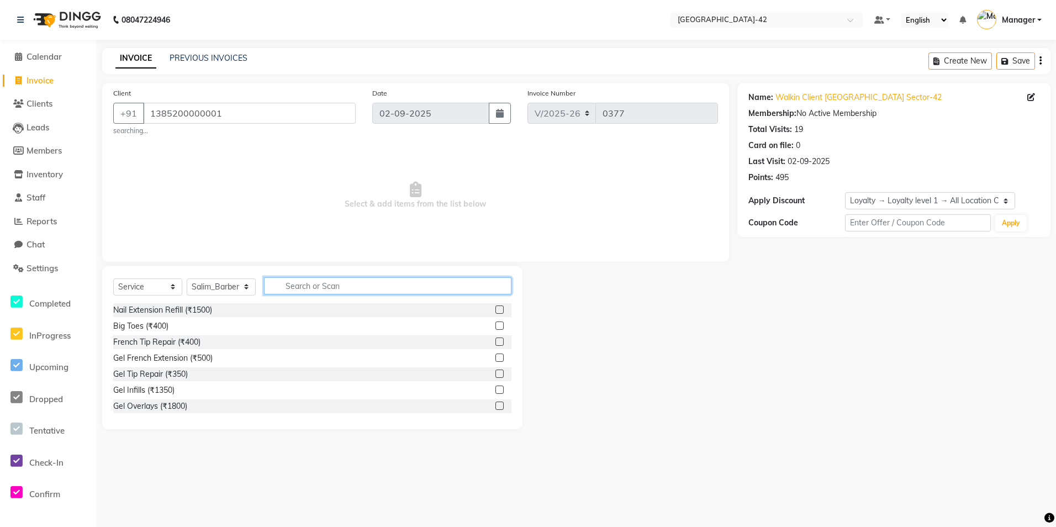
click at [317, 288] on input "text" at bounding box center [387, 285] width 247 height 17
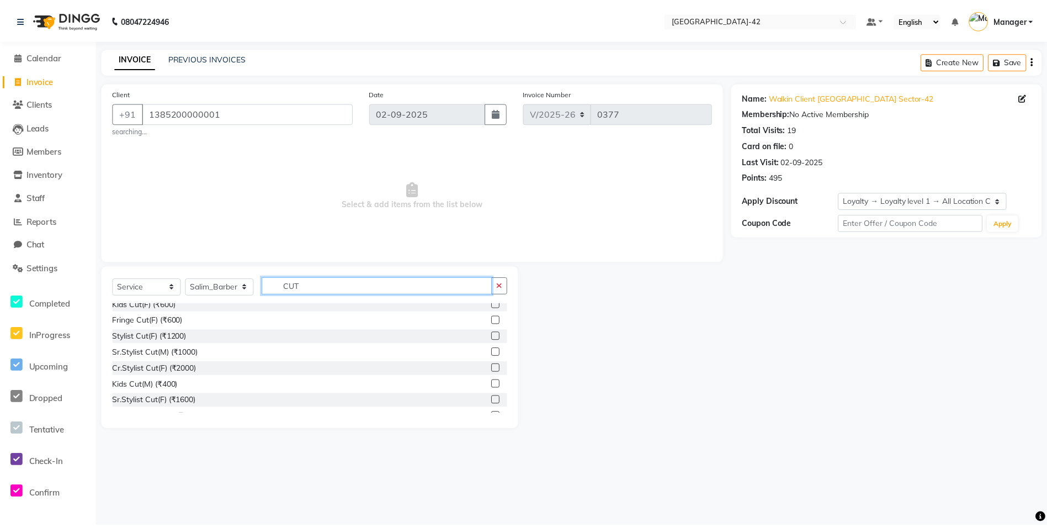
scroll to position [19, 0]
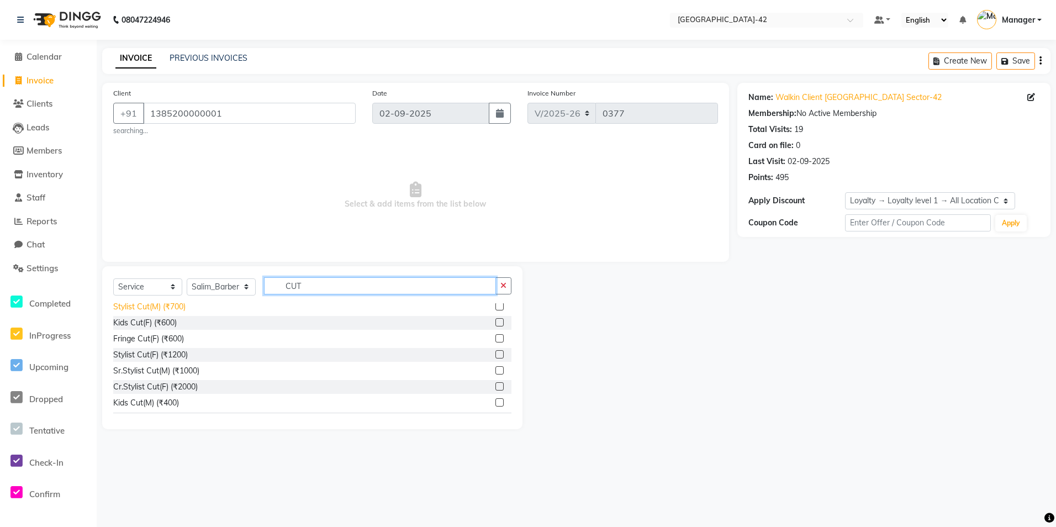
type input "CUT"
click at [184, 308] on div "Stylist Cut(M) (₹700)" at bounding box center [149, 307] width 72 height 12
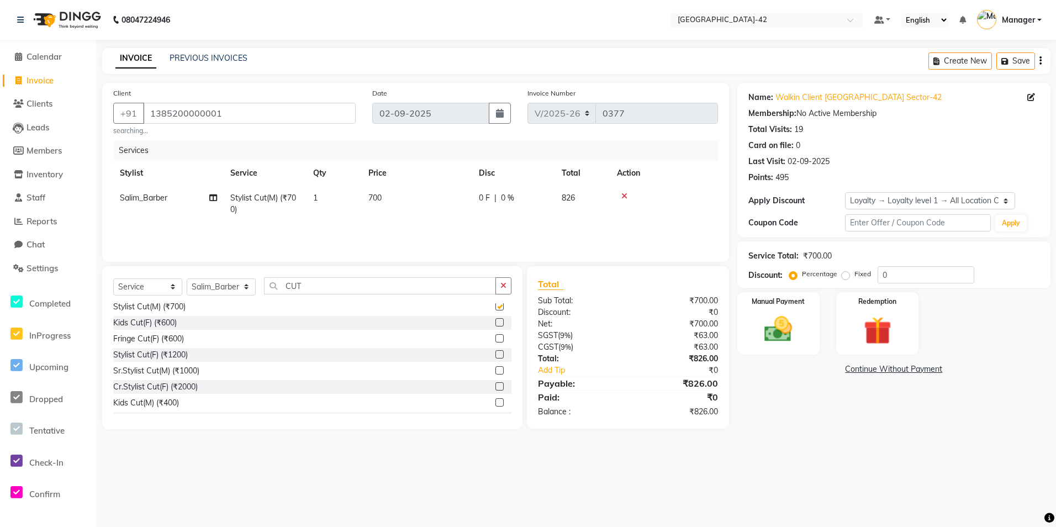
checkbox input "false"
drag, startPoint x: 795, startPoint y: 335, endPoint x: 795, endPoint y: 344, distance: 9.4
click at [795, 335] on img at bounding box center [778, 329] width 47 height 33
click at [883, 368] on span "CASH" at bounding box center [883, 369] width 24 height 13
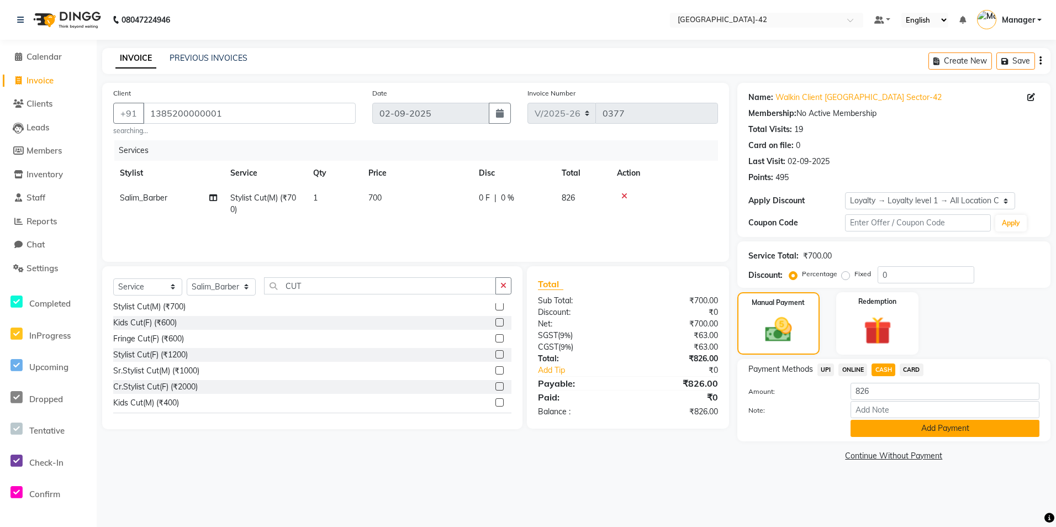
click at [901, 428] on button "Add Payment" at bounding box center [944, 428] width 189 height 17
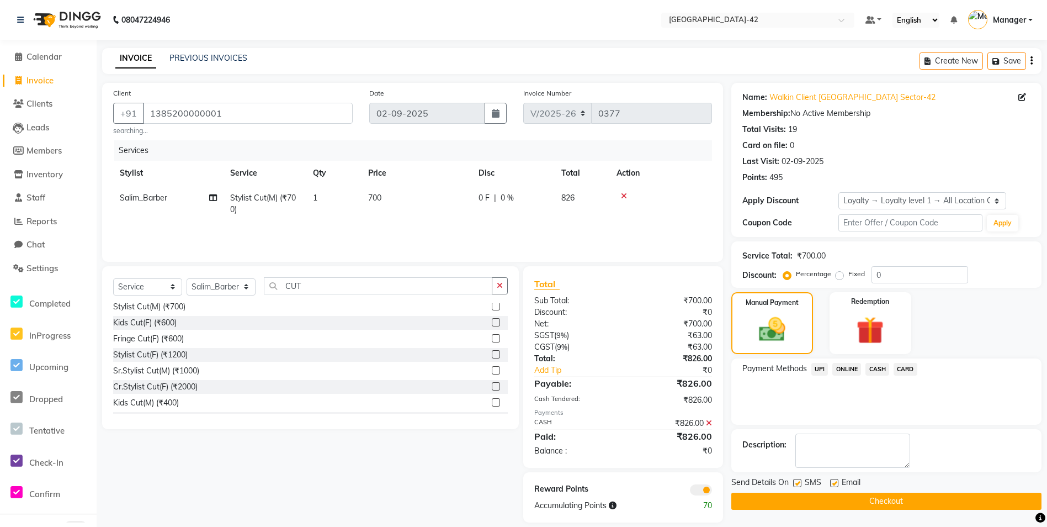
click at [699, 495] on span at bounding box center [701, 489] width 22 height 11
click at [712, 491] on input "checkbox" at bounding box center [712, 491] width 0 height 0
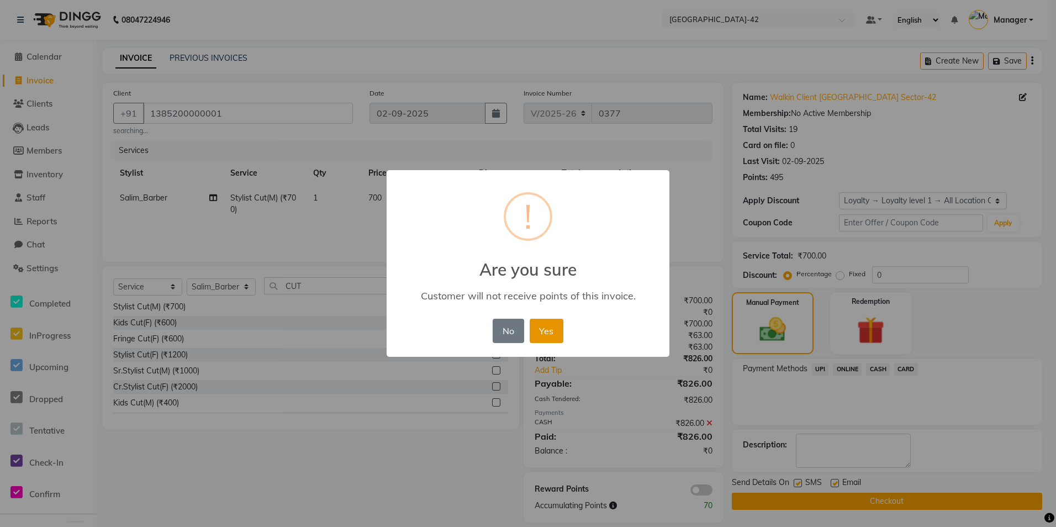
click at [555, 338] on button "Yes" at bounding box center [547, 331] width 34 height 24
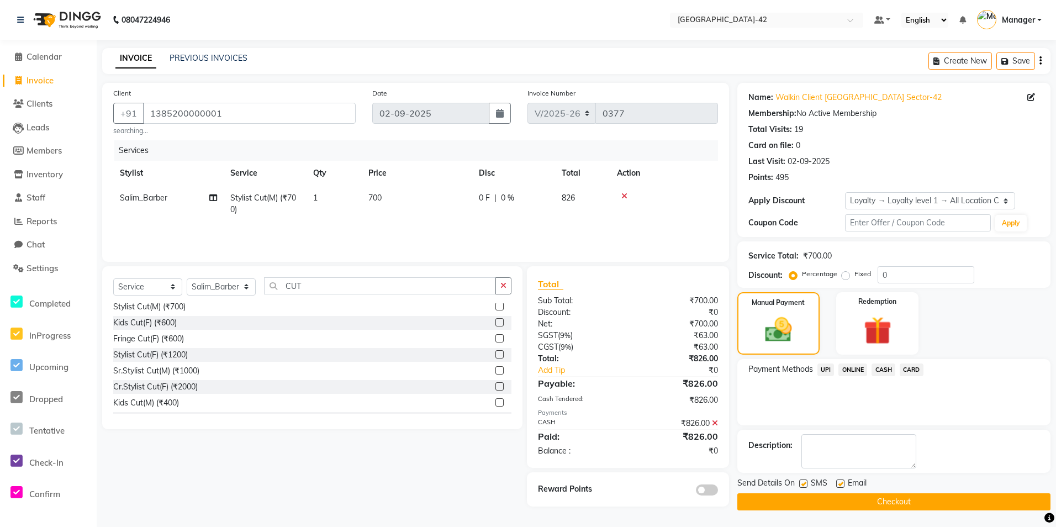
drag, startPoint x: 800, startPoint y: 510, endPoint x: 801, endPoint y: 496, distance: 13.9
click at [800, 509] on main "INVOICE PREVIOUS INVOICES Create New Save Client [PHONE_NUMBER] searching... Da…" at bounding box center [576, 287] width 959 height 479
click at [809, 492] on div "Send Details On SMS Email Checkout" at bounding box center [893, 493] width 313 height 33
click at [808, 500] on button "Checkout" at bounding box center [893, 501] width 313 height 17
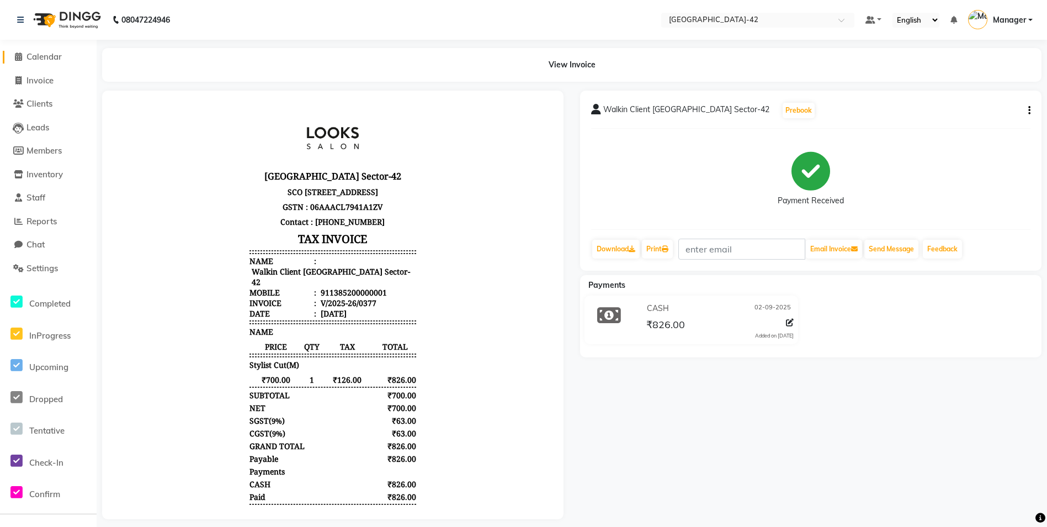
click at [45, 59] on span "Calendar" at bounding box center [44, 56] width 35 height 10
